Goal: Task Accomplishment & Management: Use online tool/utility

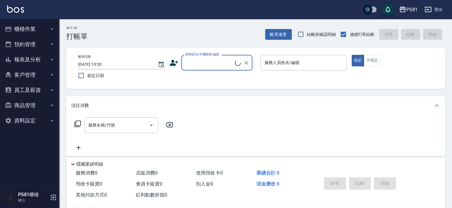
click at [44, 29] on button "櫃檯作業" at bounding box center [29, 28] width 54 height 15
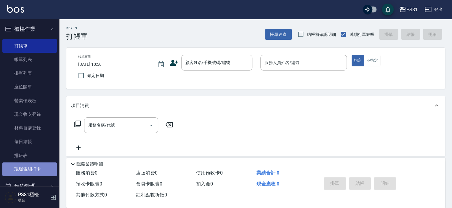
click at [40, 164] on link "現場電腦打卡" at bounding box center [29, 169] width 54 height 14
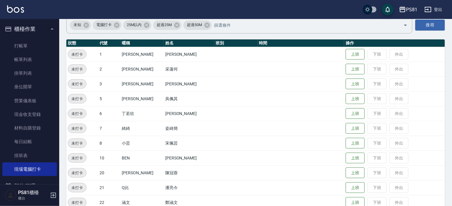
scroll to position [59, 0]
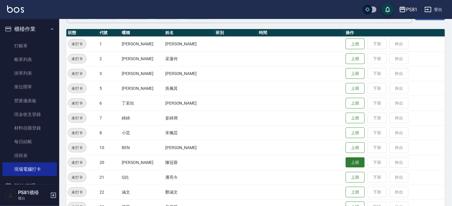
click at [346, 160] on button "上班" at bounding box center [354, 162] width 19 height 10
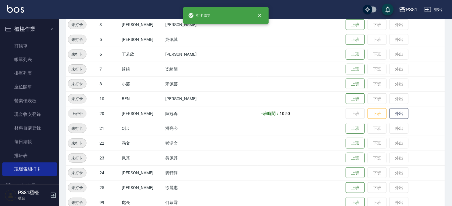
scroll to position [118, 0]
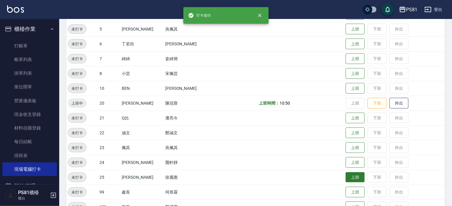
click at [345, 179] on button "上班" at bounding box center [354, 177] width 19 height 10
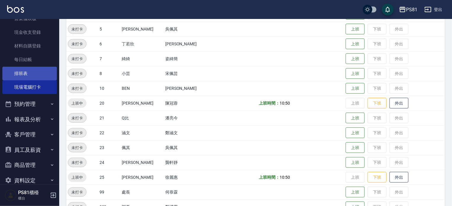
scroll to position [89, 0]
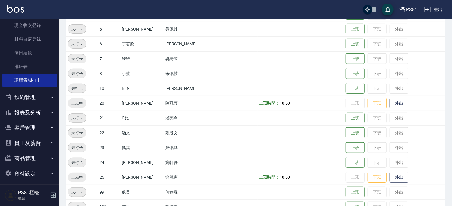
click at [42, 112] on button "報表及分析" at bounding box center [29, 112] width 54 height 15
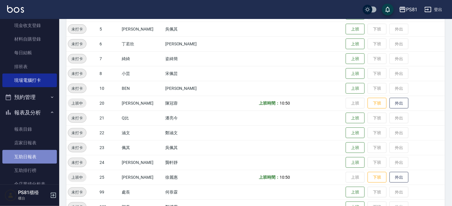
click at [43, 155] on link "互助日報表" at bounding box center [29, 157] width 54 height 14
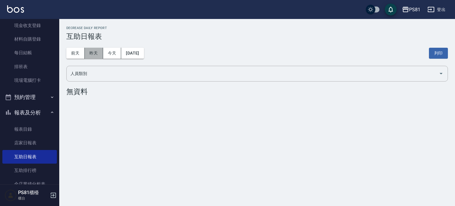
click at [99, 52] on button "昨天" at bounding box center [94, 53] width 18 height 11
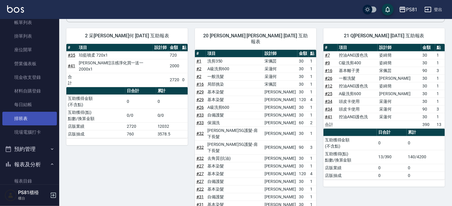
scroll to position [59, 0]
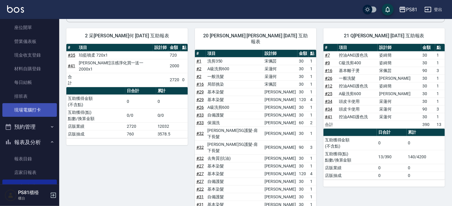
click at [40, 107] on link "現場電腦打卡" at bounding box center [29, 110] width 54 height 14
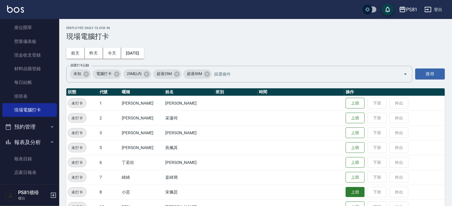
click at [345, 191] on button "上班" at bounding box center [354, 192] width 19 height 10
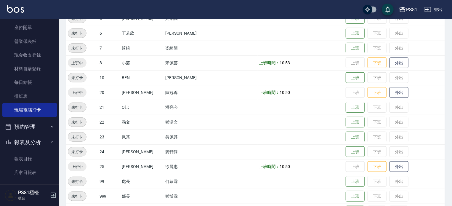
scroll to position [148, 0]
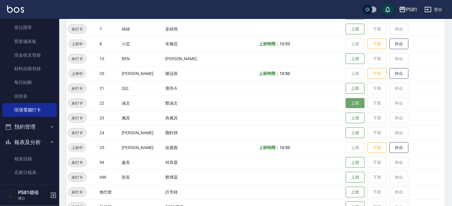
click at [349, 102] on button "上班" at bounding box center [354, 103] width 19 height 10
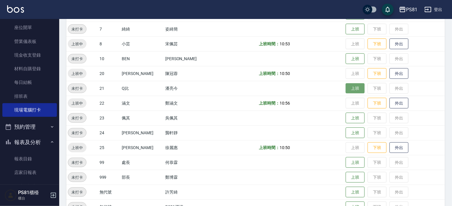
click at [345, 89] on button "上班" at bounding box center [354, 88] width 19 height 10
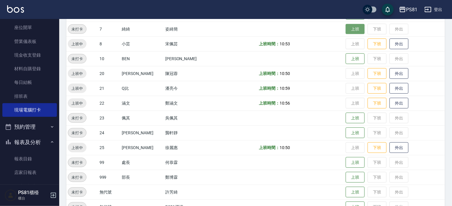
click at [354, 30] on button "上班" at bounding box center [354, 29] width 19 height 10
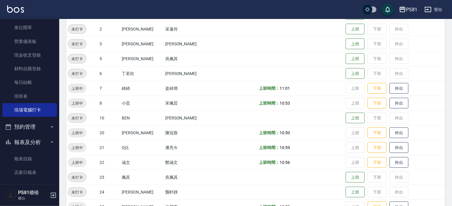
scroll to position [0, 0]
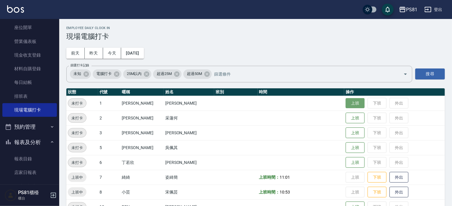
click at [353, 104] on button "上班" at bounding box center [354, 103] width 19 height 10
click at [345, 104] on td "上班 下班 外出" at bounding box center [394, 103] width 101 height 15
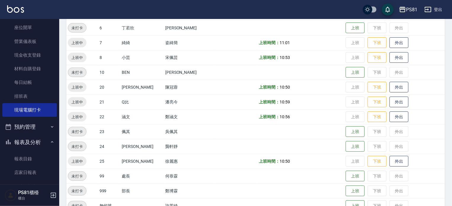
scroll to position [134, 0]
